Goal: Navigation & Orientation: Find specific page/section

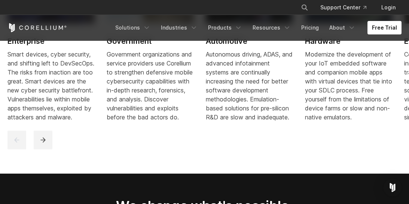
scroll to position [1047, 0]
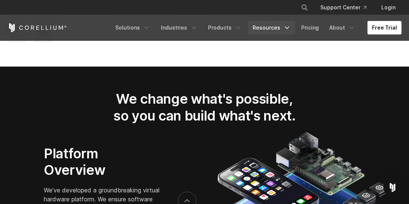
click at [276, 27] on link "Resources" at bounding box center [271, 27] width 47 height 13
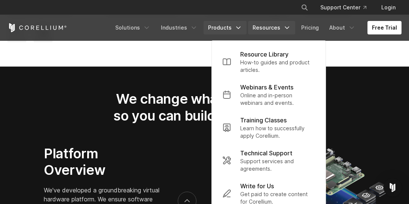
click at [219, 25] on link "Products" at bounding box center [224, 27] width 43 height 13
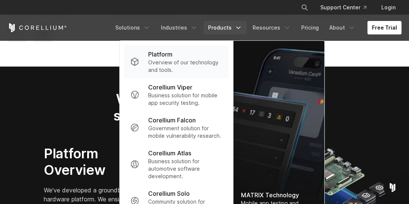
click at [166, 55] on p "Platform" at bounding box center [160, 54] width 24 height 9
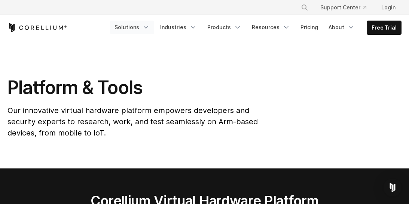
click at [146, 29] on link "Solutions" at bounding box center [132, 27] width 44 height 13
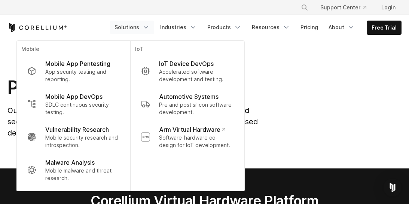
drag, startPoint x: 326, startPoint y: 97, endPoint x: 310, endPoint y: 96, distance: 15.8
click at [326, 97] on div "Platform & Tools Our innovative virtual hardware platform empowers developers a…" at bounding box center [204, 110] width 409 height 68
